Goal: Connect with others: Establish contact or relationships with other users

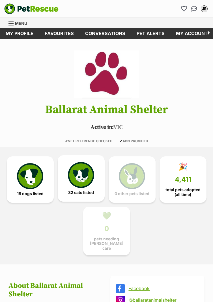
click at [75, 181] on img at bounding box center [81, 175] width 26 height 26
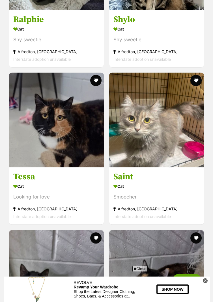
scroll to position [2176, 0]
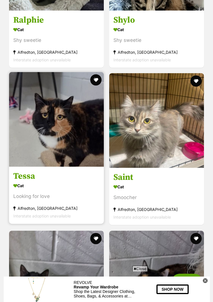
click at [68, 123] on img at bounding box center [56, 119] width 95 height 95
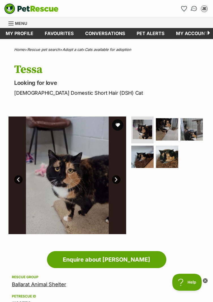
click at [191, 5] on link "Conversations" at bounding box center [194, 9] width 12 height 12
